Goal: Task Accomplishment & Management: Use online tool/utility

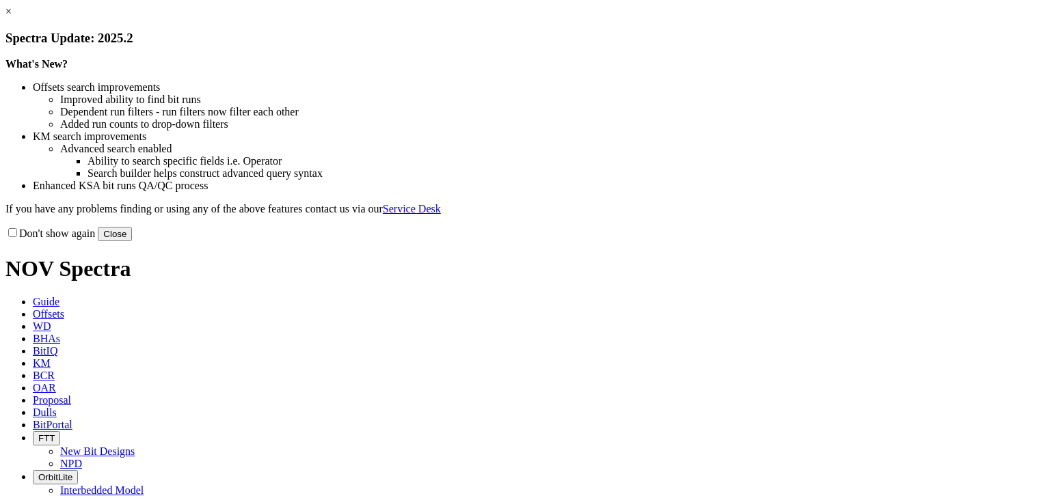
drag, startPoint x: 804, startPoint y: 379, endPoint x: 716, endPoint y: 310, distance: 111.4
click at [132, 241] on button "Close" at bounding box center [115, 234] width 34 height 14
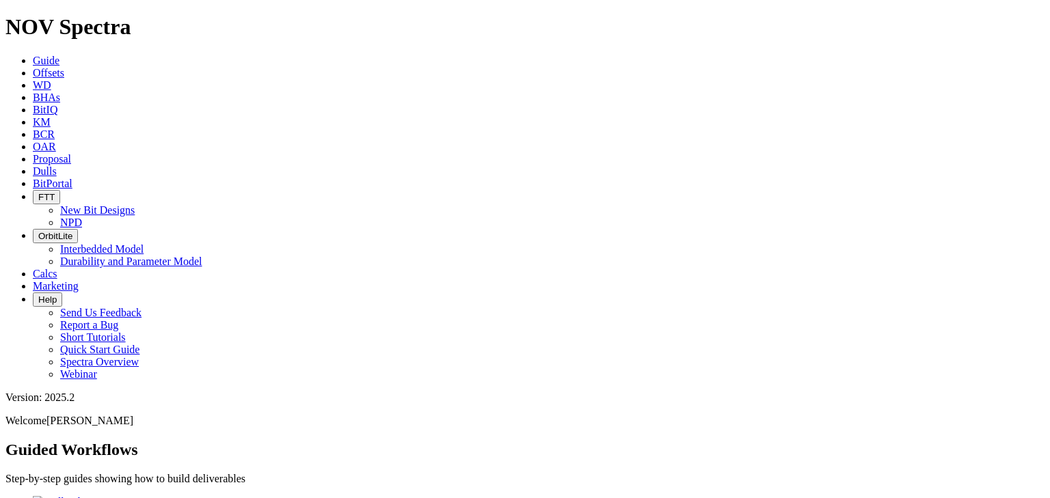
click at [64, 67] on span "Offsets" at bounding box center [48, 73] width 31 height 12
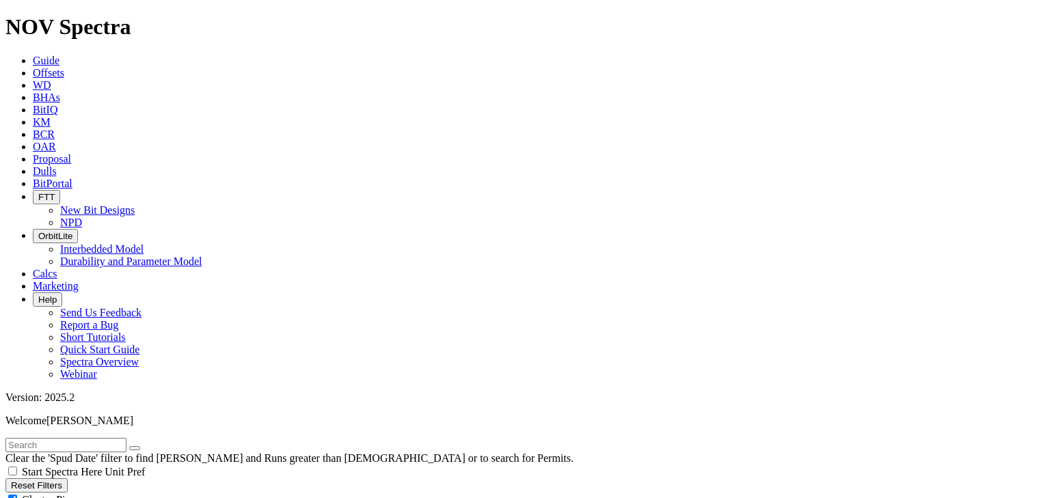
click at [44, 438] on input "text" at bounding box center [65, 445] width 121 height 14
type input "E"
type input "Botanza"
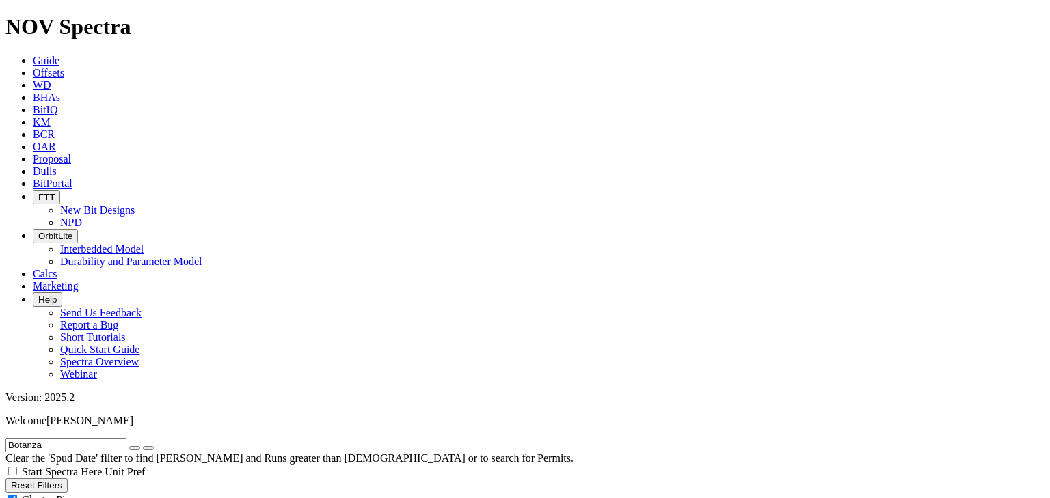
select select "8.75"
checkbox input "false"
select select "? number:8.75 ?"
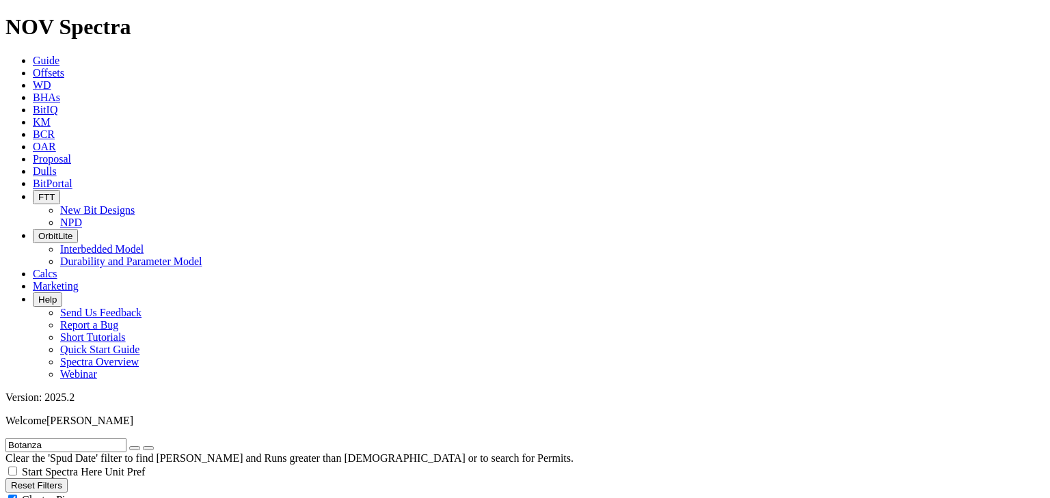
scroll to position [513, 0]
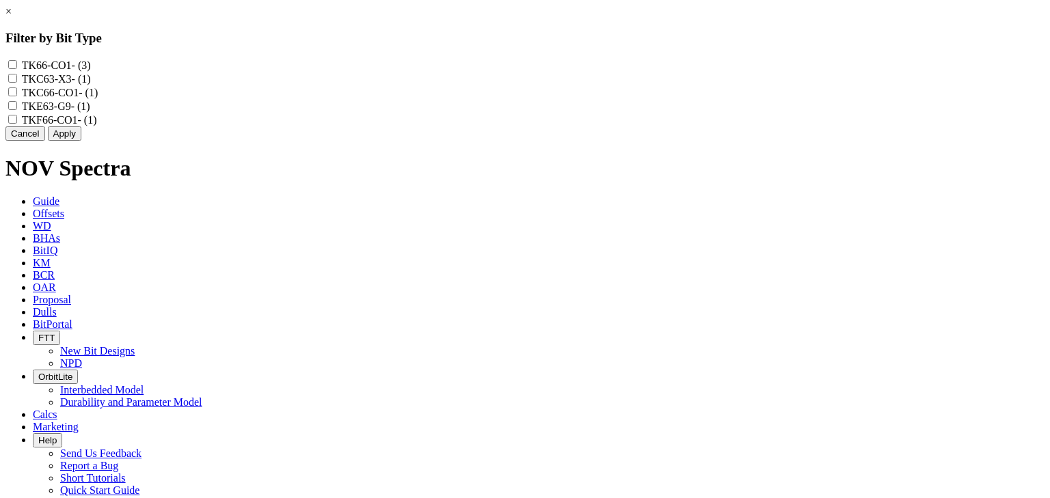
click at [442, 98] on div "TKC66-CO1 - (1)" at bounding box center [524, 92] width 1039 height 14
click at [17, 96] on input "TKC66-CO1 - (1)" at bounding box center [12, 91] width 9 height 9
checkbox input "true"
click at [17, 64] on input "TK66-CO1 - (3)" at bounding box center [12, 64] width 9 height 9
checkbox input "true"
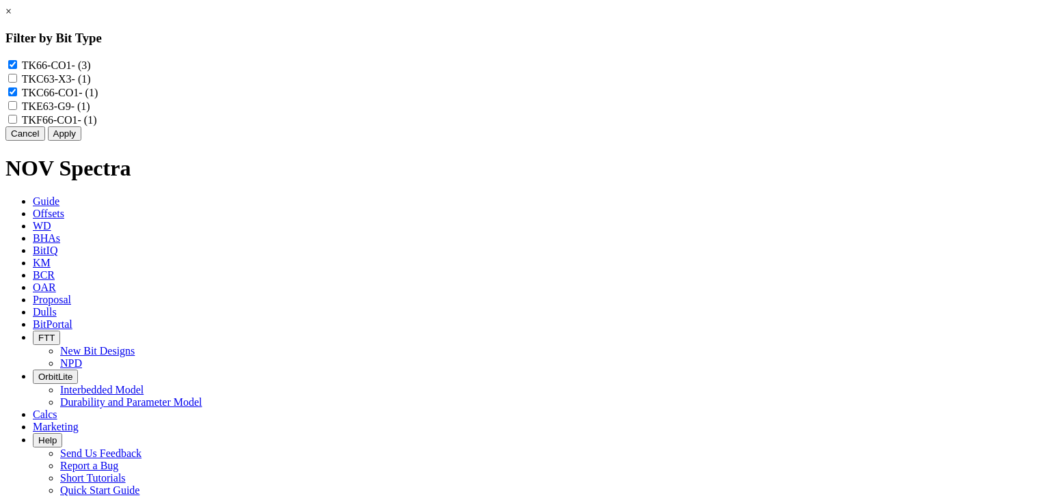
click at [17, 124] on input "TKF66-CO1 - (1)" at bounding box center [12, 119] width 9 height 9
checkbox input "true"
click at [81, 141] on button "Apply" at bounding box center [64, 133] width 33 height 14
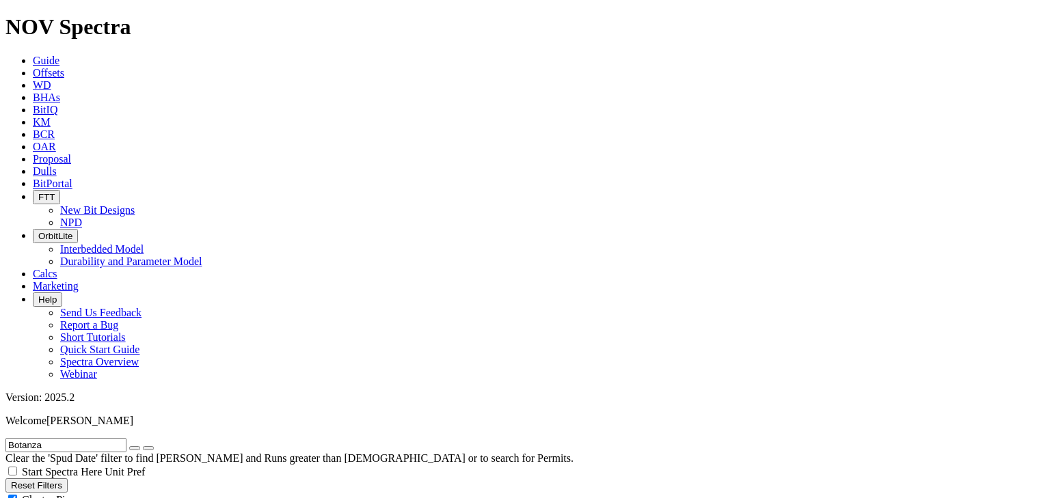
click at [134, 493] on div "Cluster Pins" at bounding box center [524, 500] width 1039 height 14
checkbox input "false"
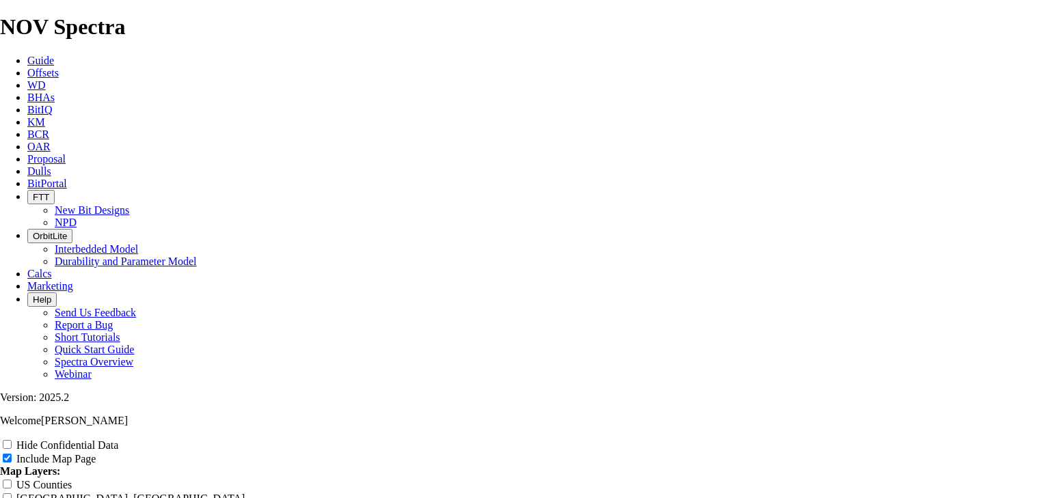
scroll to position [1786, 0]
